Goal: Use online tool/utility: Utilize a website feature to perform a specific function

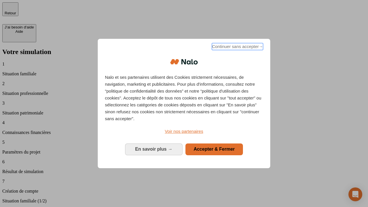
click at [237, 47] on span "Continuer sans accepter →" at bounding box center [237, 46] width 51 height 7
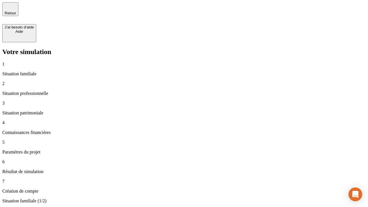
type input "70 000"
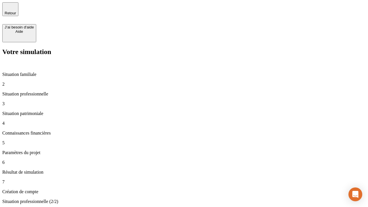
type input "1 000"
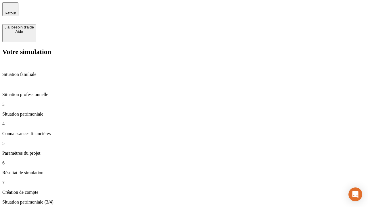
type input "800"
type input "6"
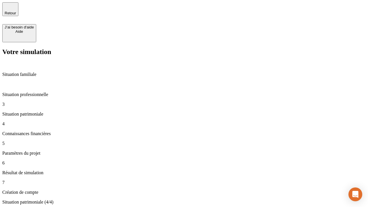
type input "400"
type input "3"
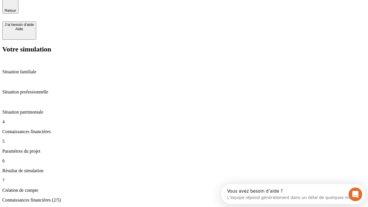
scroll to position [0, 0]
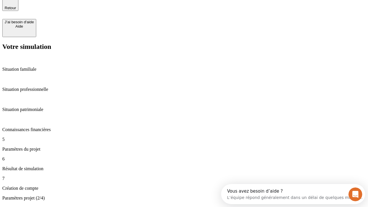
type input "35"
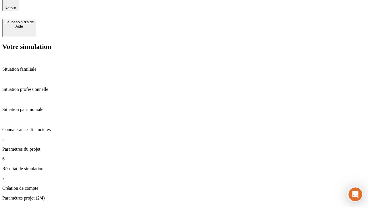
type input "500"
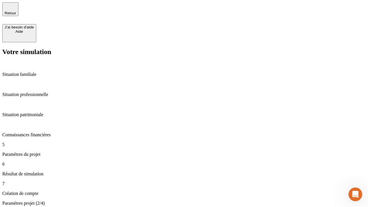
type input "640"
